Goal: Information Seeking & Learning: Learn about a topic

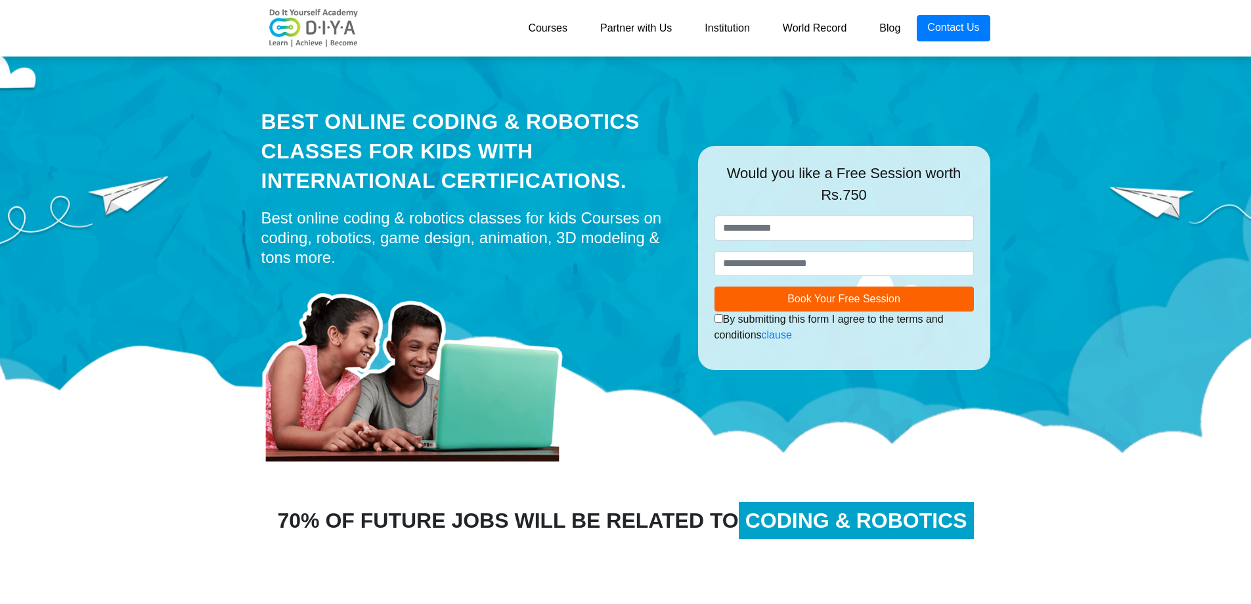
click at [719, 26] on link "Institution" at bounding box center [727, 28] width 78 height 26
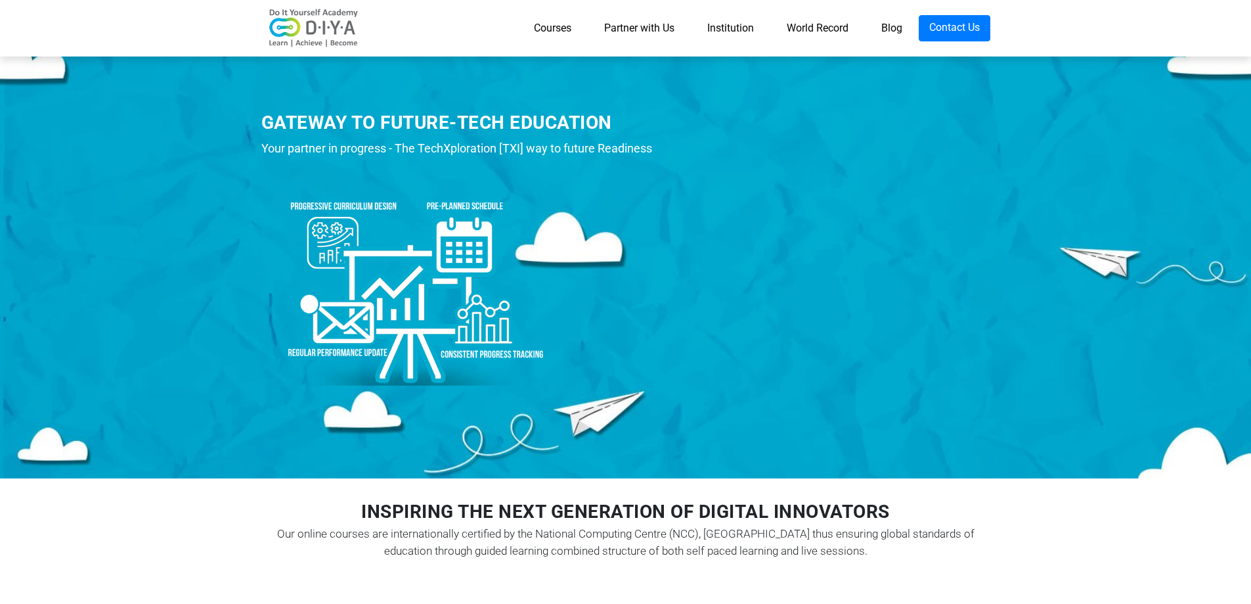
click at [557, 38] on link "Courses" at bounding box center [553, 28] width 70 height 26
